Goal: Check status: Check status

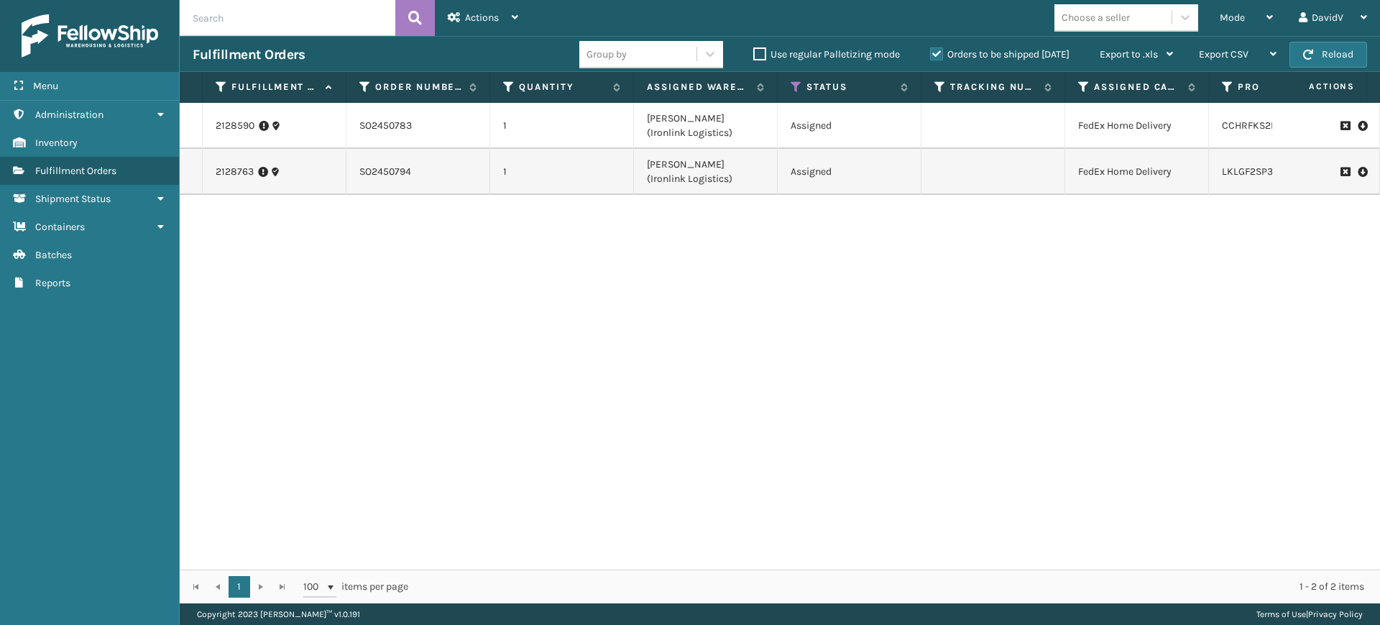
click at [936, 55] on label "Orders to be shipped [DATE]" at bounding box center [999, 54] width 139 height 12
click at [931, 55] on input "Orders to be shipped [DATE]" at bounding box center [930, 50] width 1 height 9
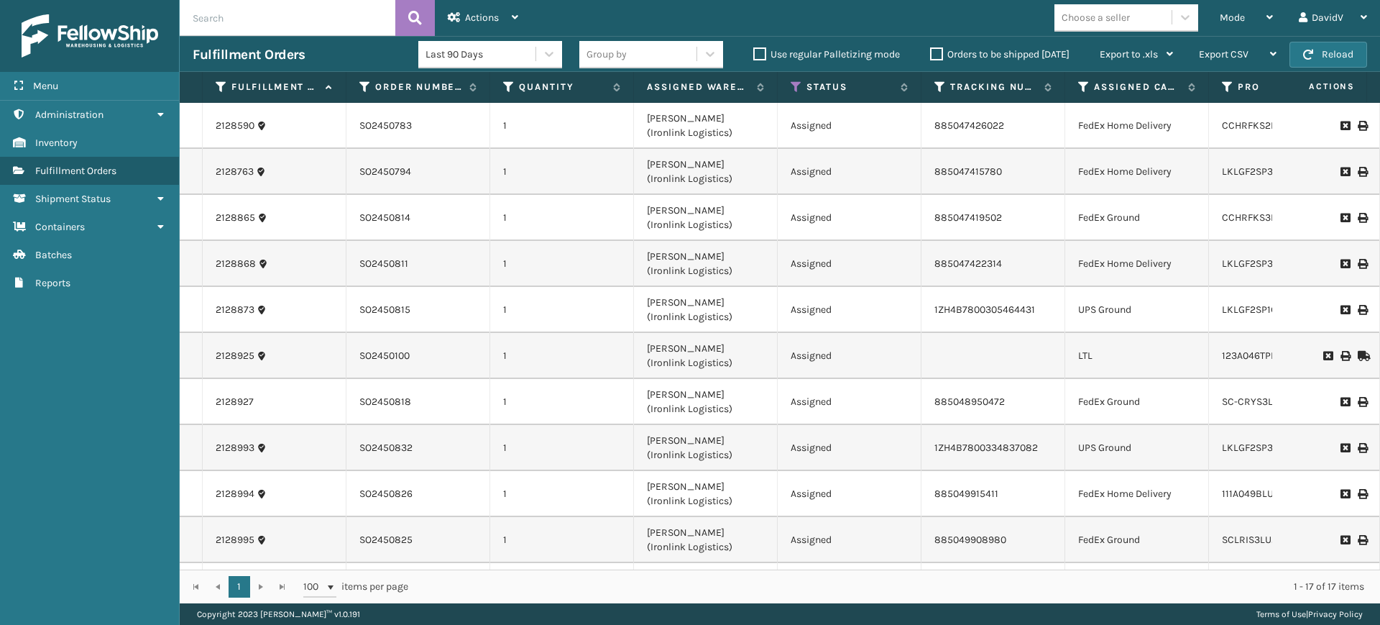
click at [936, 55] on label "Orders to be shipped [DATE]" at bounding box center [999, 54] width 139 height 12
click at [931, 55] on input "Orders to be shipped [DATE]" at bounding box center [930, 50] width 1 height 9
click at [936, 55] on label "Orders to be shipped [DATE]" at bounding box center [999, 54] width 139 height 12
click at [931, 55] on input "Orders to be shipped [DATE]" at bounding box center [930, 50] width 1 height 9
click at [936, 55] on label "Orders to be shipped [DATE]" at bounding box center [999, 54] width 139 height 12
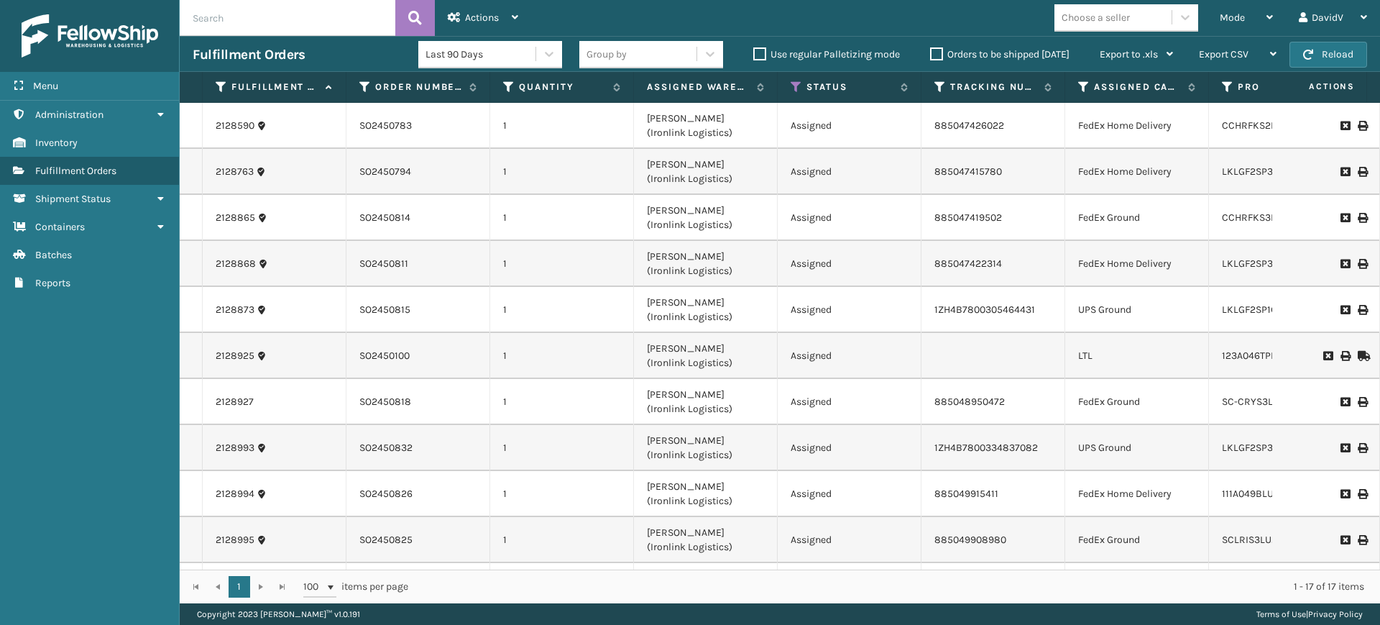
click at [931, 55] on input "Orders to be shipped [DATE]" at bounding box center [930, 50] width 1 height 9
click at [936, 55] on label "Orders to be shipped [DATE]" at bounding box center [999, 54] width 139 height 12
click at [931, 55] on input "Orders to be shipped [DATE]" at bounding box center [930, 50] width 1 height 9
click at [936, 55] on label "Orders to be shipped [DATE]" at bounding box center [999, 54] width 139 height 12
click at [931, 55] on input "Orders to be shipped [DATE]" at bounding box center [930, 50] width 1 height 9
